Goal: Task Accomplishment & Management: Use online tool/utility

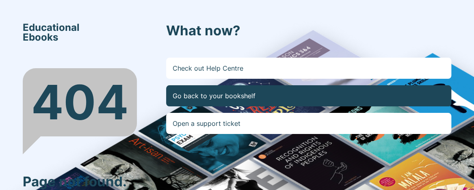
click at [191, 91] on link "Go back to your bookshelf" at bounding box center [309, 95] width 286 height 21
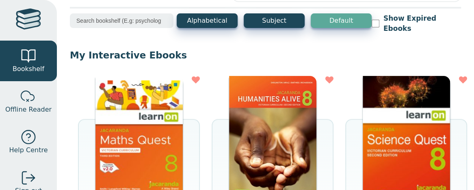
scroll to position [36, 0]
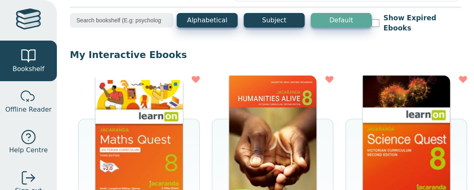
click at [152, 159] on img at bounding box center [138, 137] width 87 height 122
